Goal: Transaction & Acquisition: Book appointment/travel/reservation

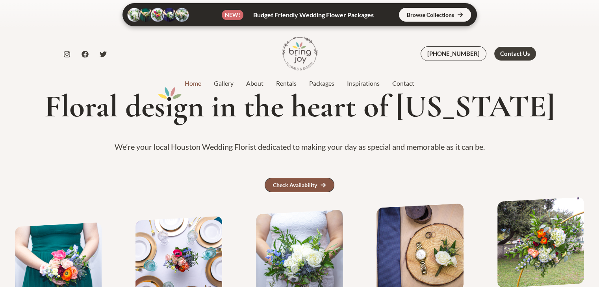
click at [299, 186] on div "Check Availability" at bounding box center [295, 186] width 44 height 6
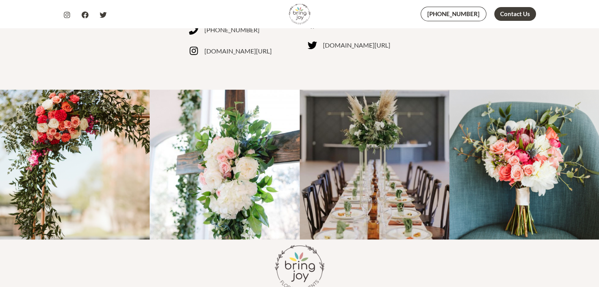
scroll to position [493, 0]
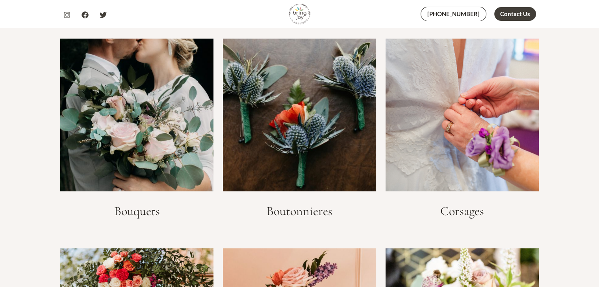
scroll to position [1142, 0]
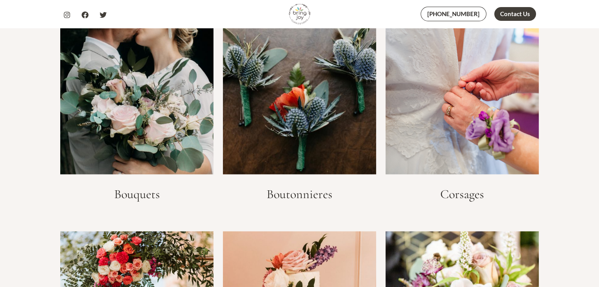
click at [154, 117] on img at bounding box center [136, 98] width 153 height 153
drag, startPoint x: 157, startPoint y: 191, endPoint x: 157, endPoint y: 181, distance: 9.8
click at [157, 191] on h3 "Bouquets" at bounding box center [136, 194] width 153 height 15
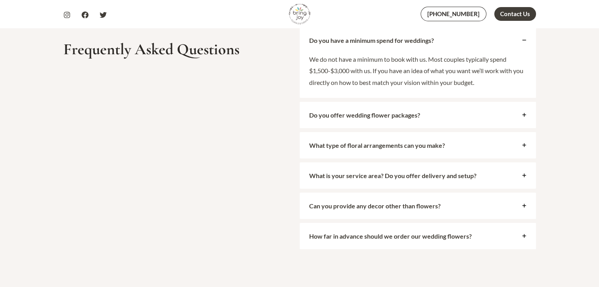
scroll to position [3071, 0]
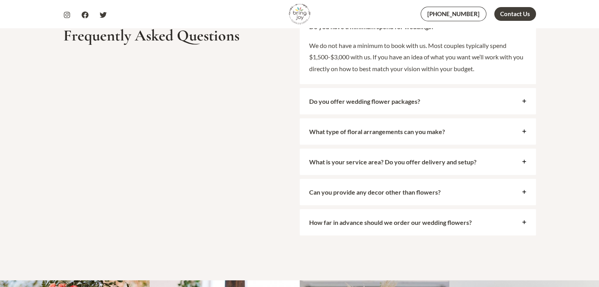
click at [374, 159] on strong "What is your service area? Do you offer delivery and setup?" at bounding box center [392, 161] width 167 height 7
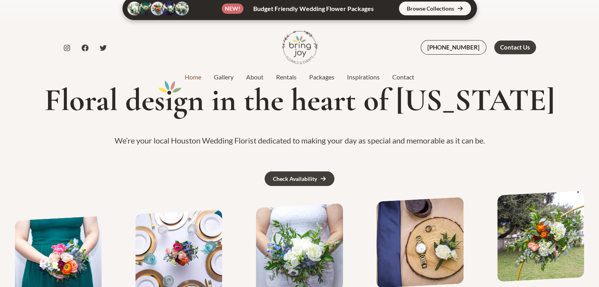
scroll to position [0, 0]
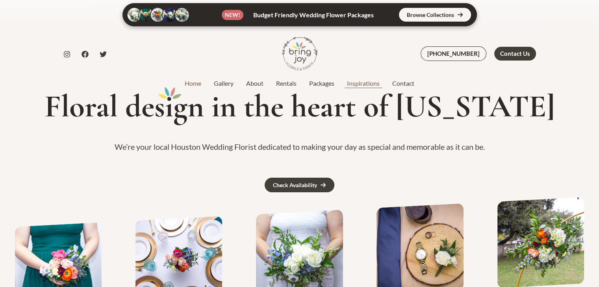
click at [370, 84] on link "Inspirations" at bounding box center [363, 83] width 45 height 9
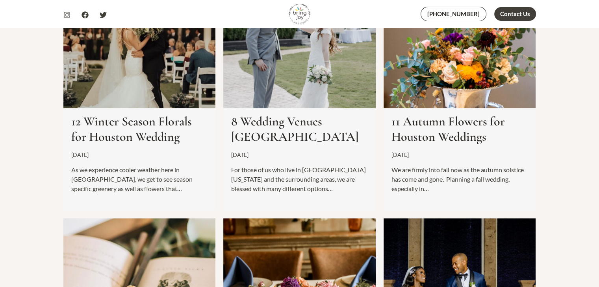
scroll to position [512, 0]
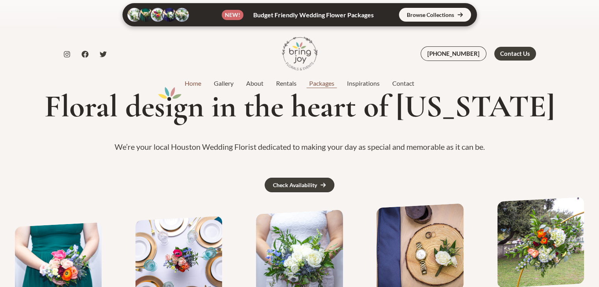
click at [326, 85] on link "Packages" at bounding box center [322, 83] width 38 height 9
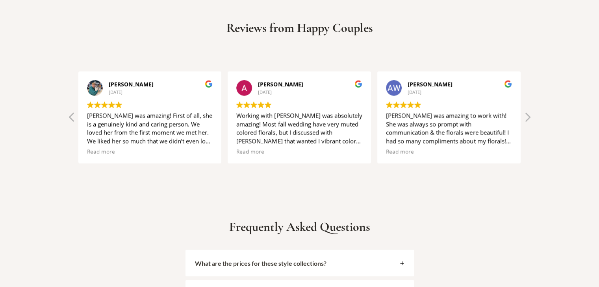
scroll to position [1693, 0]
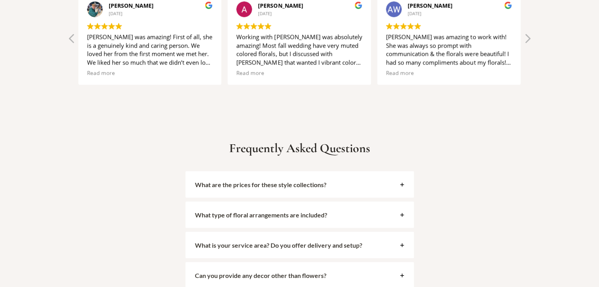
click at [268, 181] on strong "What are the prices for these style collections?" at bounding box center [260, 184] width 131 height 7
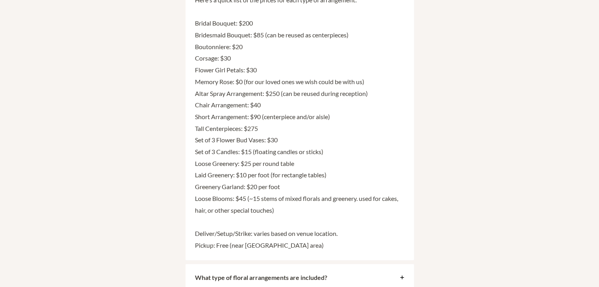
scroll to position [2047, 0]
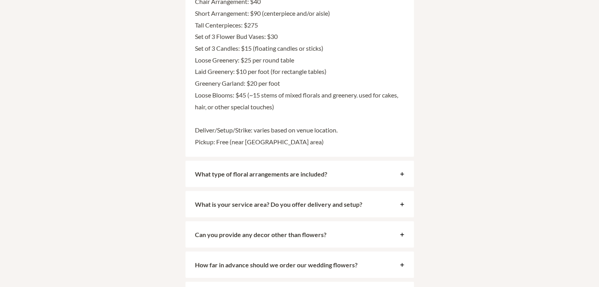
click at [249, 201] on strong "What is your service area? Do you offer delivery and setup?" at bounding box center [278, 204] width 167 height 7
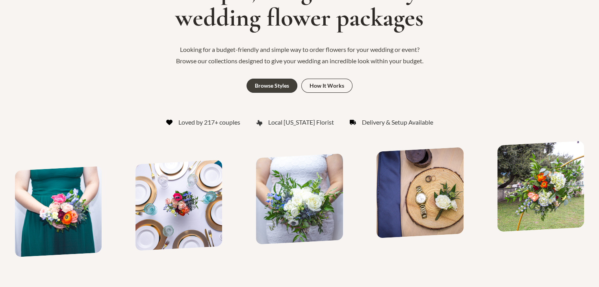
scroll to position [0, 0]
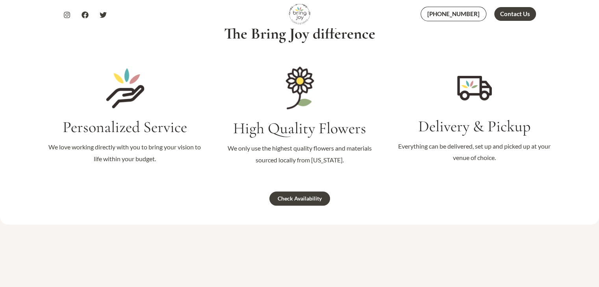
scroll to position [748, 0]
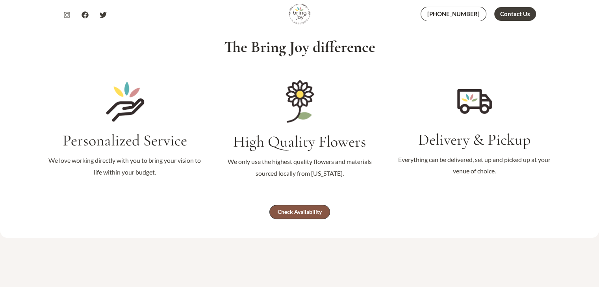
click at [310, 211] on div "Check Availability" at bounding box center [300, 212] width 44 height 6
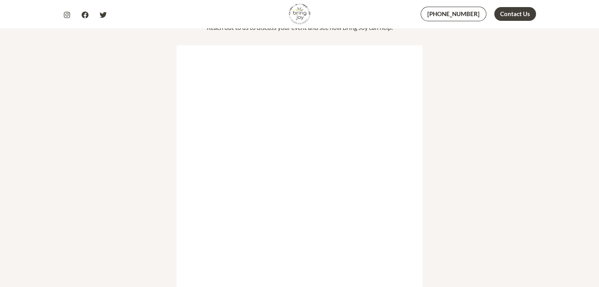
scroll to position [118, 0]
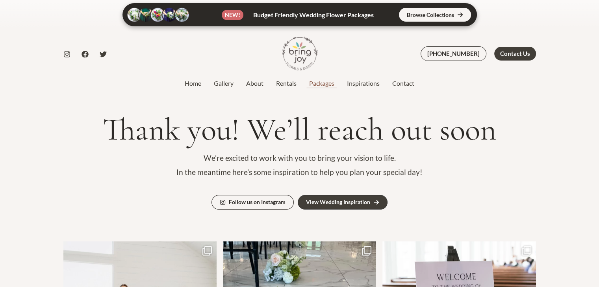
click at [316, 87] on link "Packages" at bounding box center [322, 83] width 38 height 9
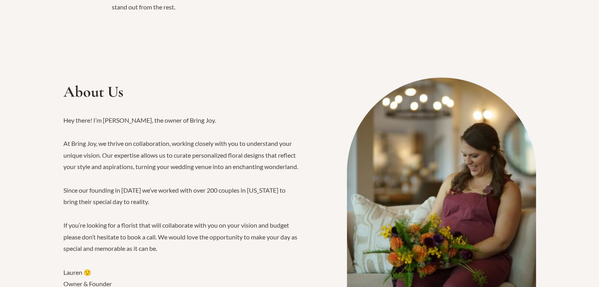
scroll to position [1024, 0]
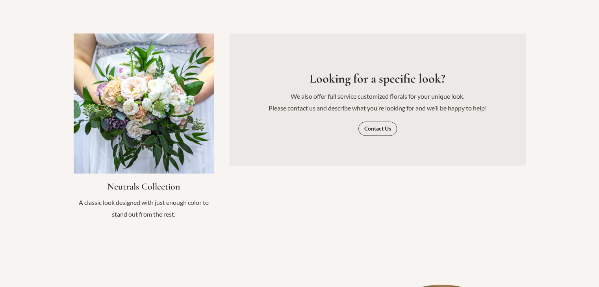
click at [210, 153] on link "Infobox Link" at bounding box center [144, 130] width 140 height 194
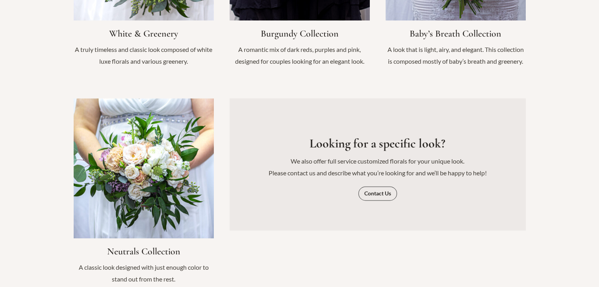
scroll to position [827, 0]
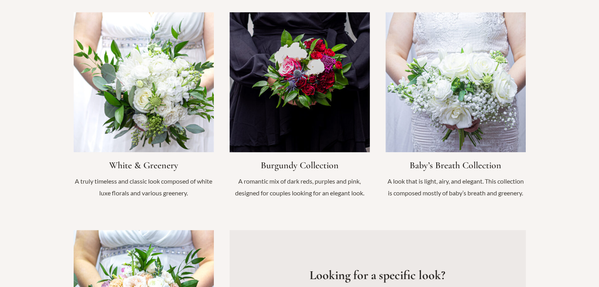
click at [296, 104] on link "Infobox Link" at bounding box center [300, 109] width 140 height 194
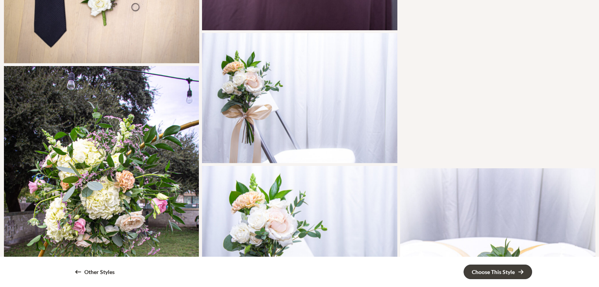
scroll to position [472, 0]
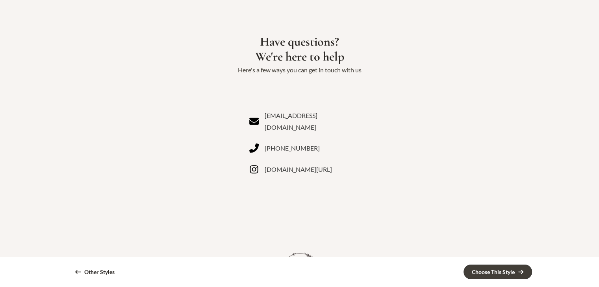
scroll to position [2283, 0]
